Goal: Information Seeking & Learning: Learn about a topic

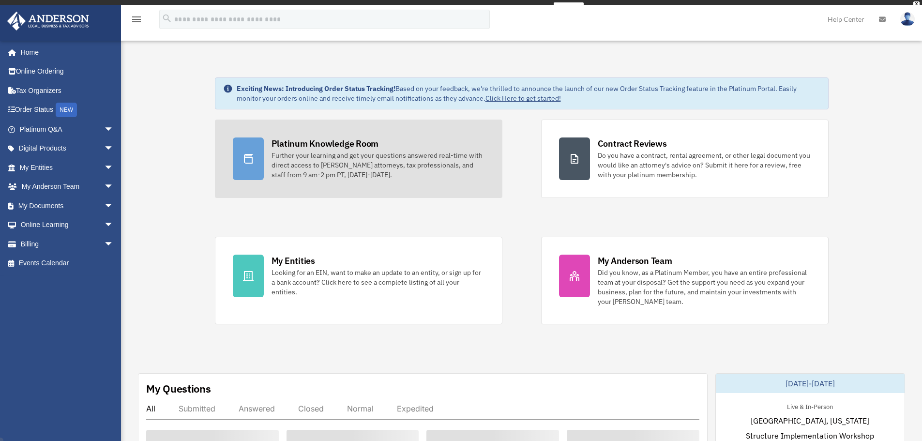
click at [304, 164] on div "Further your learning and get your questions answered real-time with direct acc…" at bounding box center [378, 165] width 213 height 29
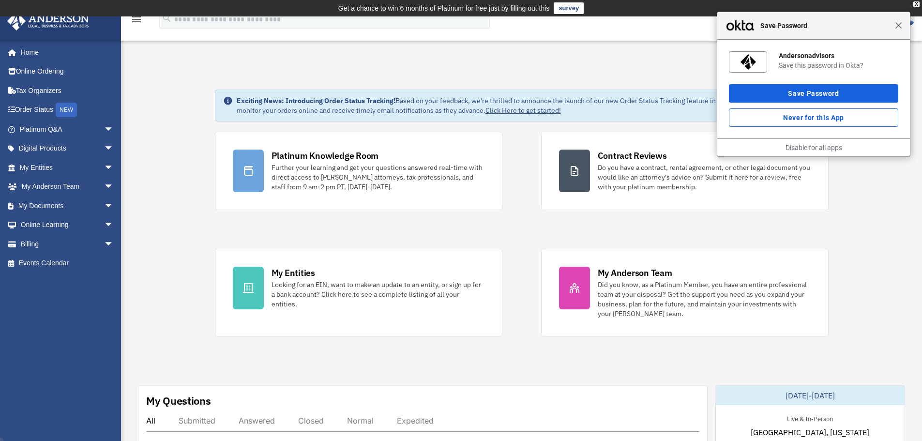
click at [900, 27] on span "Close" at bounding box center [898, 25] width 7 height 7
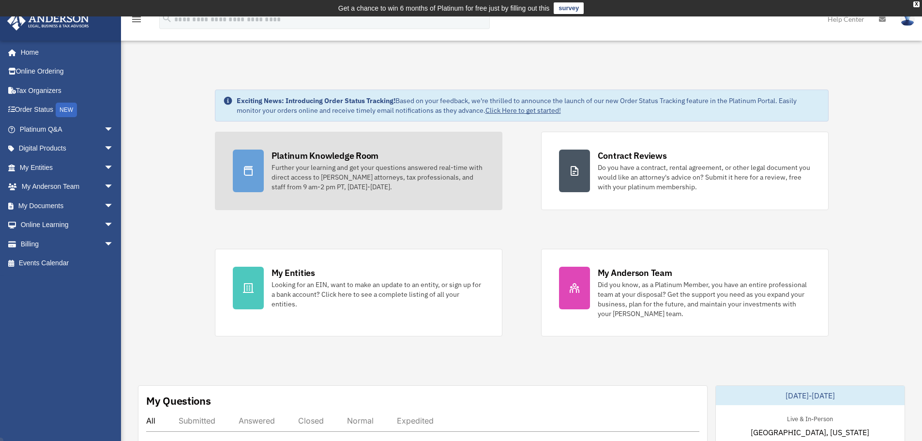
click at [315, 150] on div "Platinum Knowledge Room" at bounding box center [325, 156] width 107 height 12
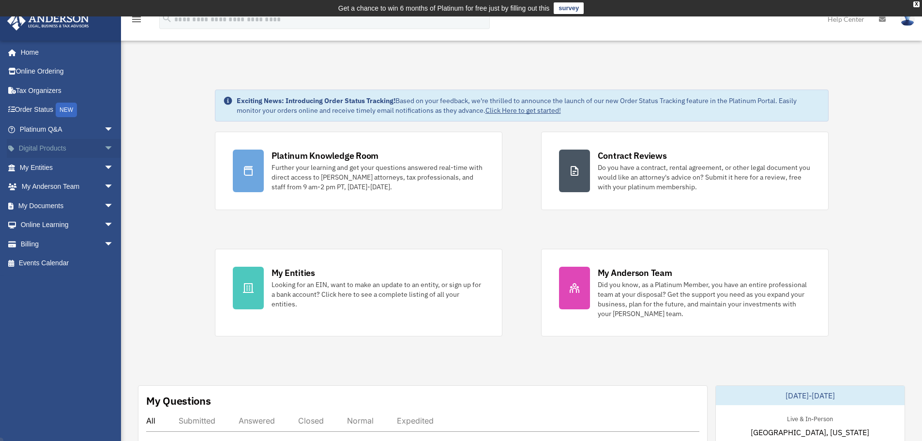
scroll to position [31, 0]
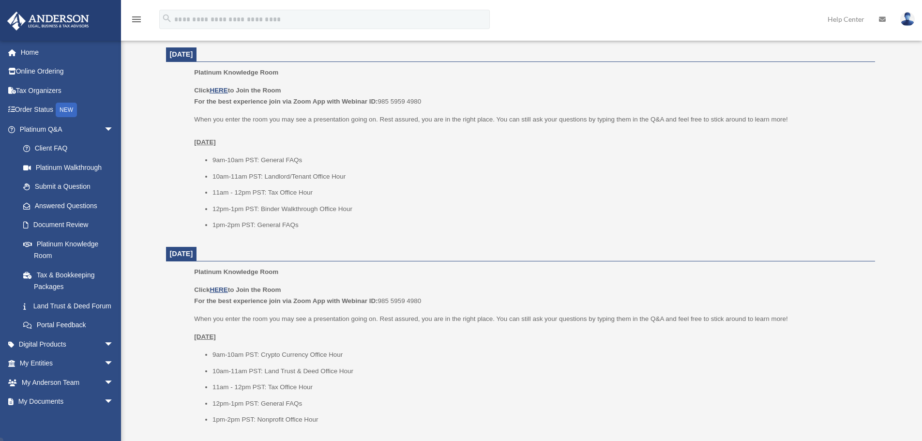
scroll to position [404, 0]
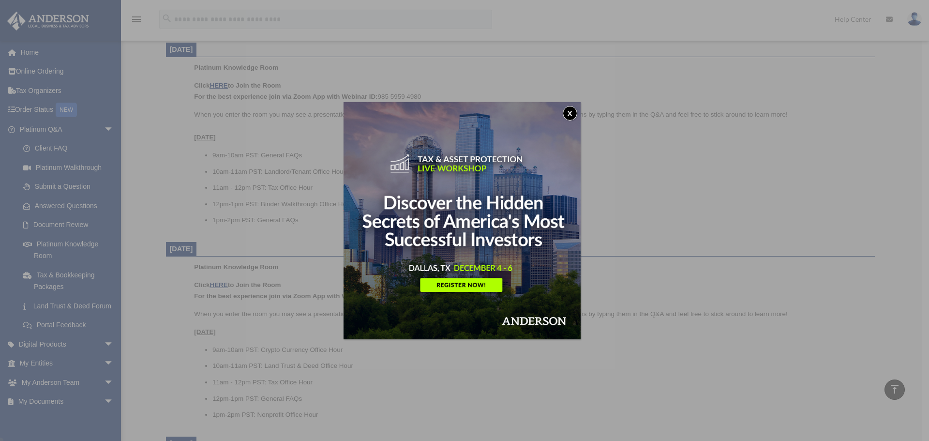
click at [572, 108] on button "x" at bounding box center [570, 113] width 15 height 15
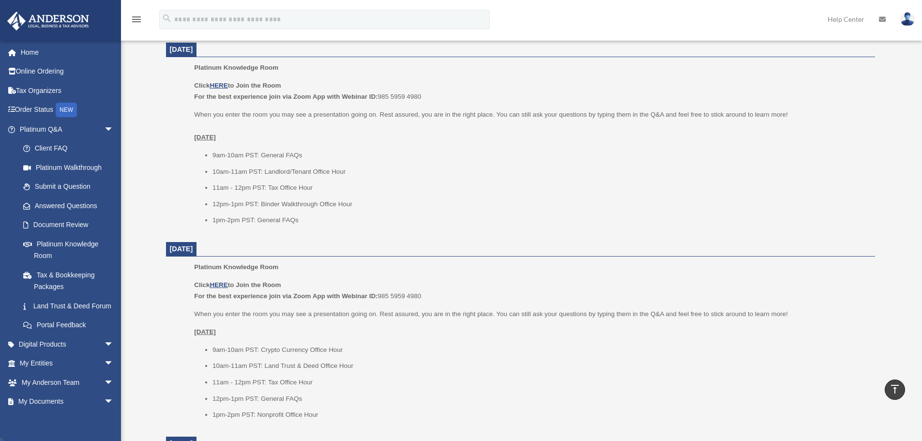
click at [166, 119] on dd "Platinum Knowledge Room Click HERE to Join the Room For the best experience joi…" at bounding box center [520, 147] width 709 height 170
click at [573, 196] on ul "9am-10am PST: General FAQs 10am-11am PST: Landlord/Tenant Office Hour 11am - 12…" at bounding box center [531, 188] width 674 height 76
click at [379, 207] on li "12pm-1pm PST: Binder Walkthrough Office Hour" at bounding box center [540, 204] width 656 height 12
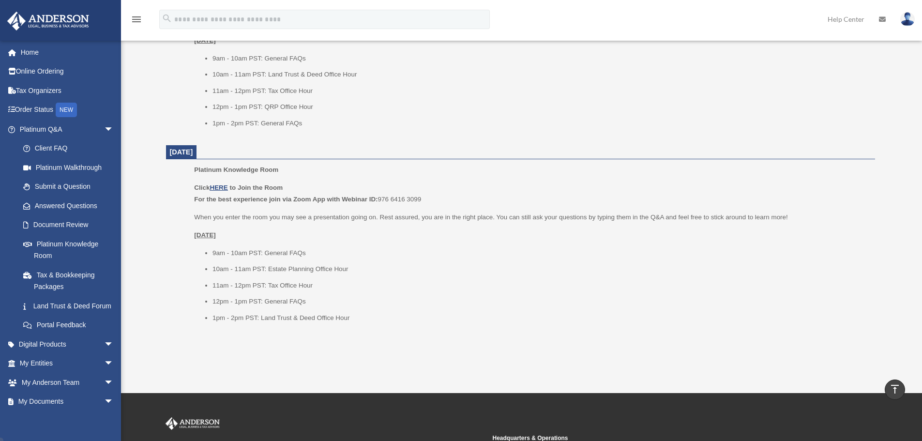
scroll to position [1218, 0]
